Goal: Browse casually

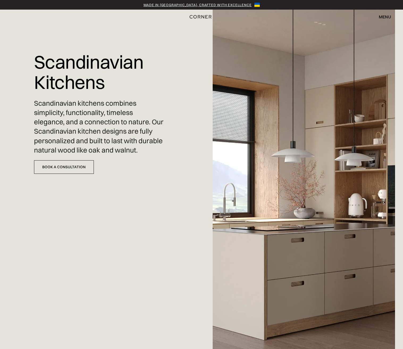
click at [384, 16] on div "menu" at bounding box center [385, 17] width 12 height 4
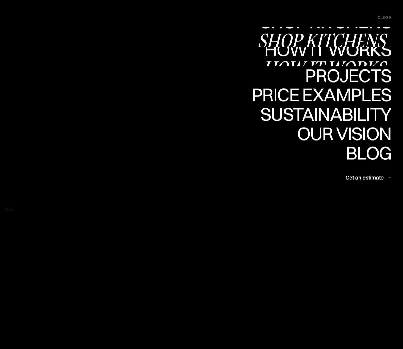
click at [350, 38] on div "Shop Kitchens" at bounding box center [324, 40] width 134 height 19
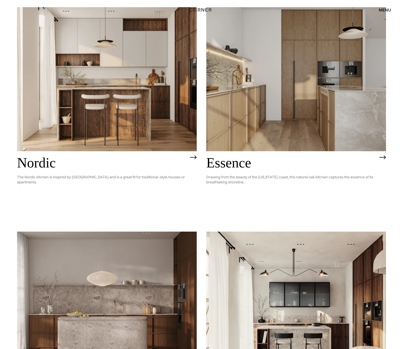
scroll to position [80, 0]
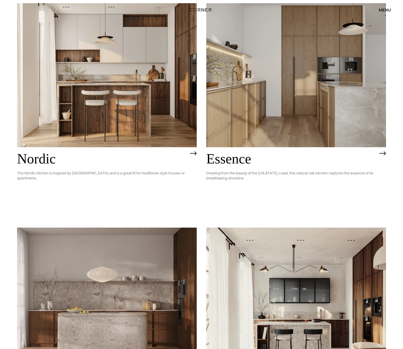
click at [273, 113] on img at bounding box center [296, 75] width 180 height 144
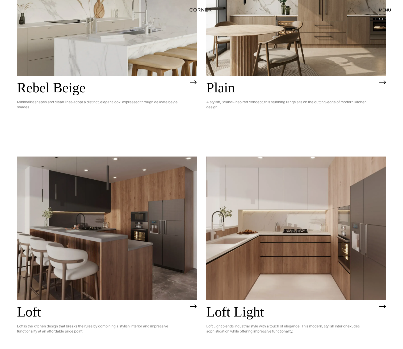
scroll to position [1270, 0]
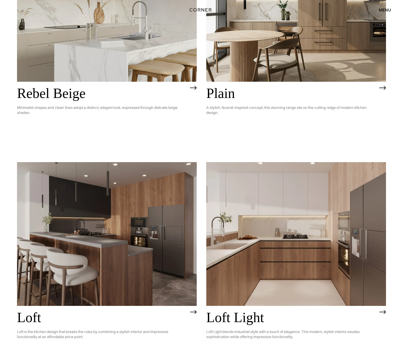
click at [317, 64] on img at bounding box center [296, 10] width 180 height 144
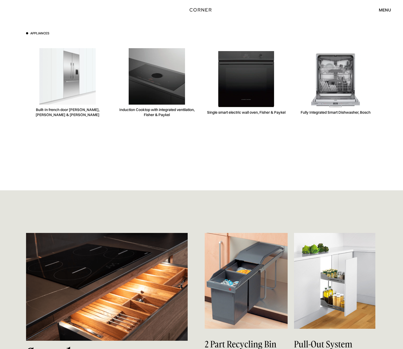
scroll to position [266, 0]
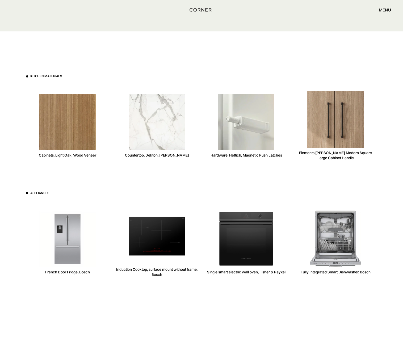
scroll to position [1516, 0]
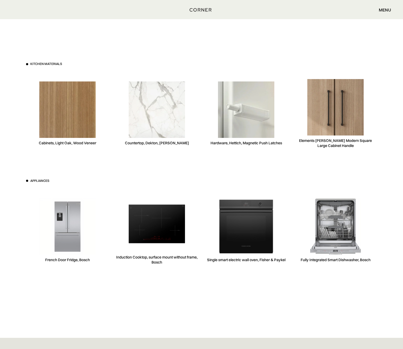
click at [76, 119] on img at bounding box center [67, 109] width 56 height 56
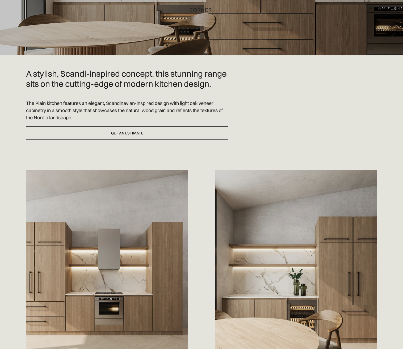
scroll to position [0, 0]
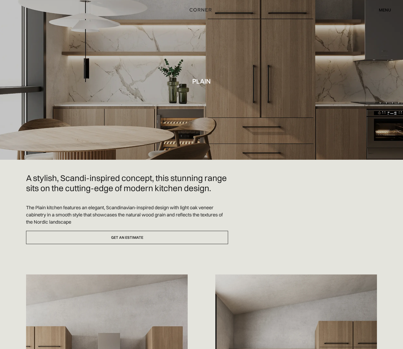
click at [388, 10] on div "menu" at bounding box center [385, 10] width 12 height 4
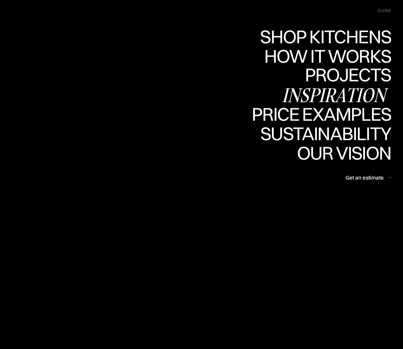
click at [352, 95] on div "Inspiration" at bounding box center [336, 95] width 109 height 19
